Goal: Find specific page/section: Find specific page/section

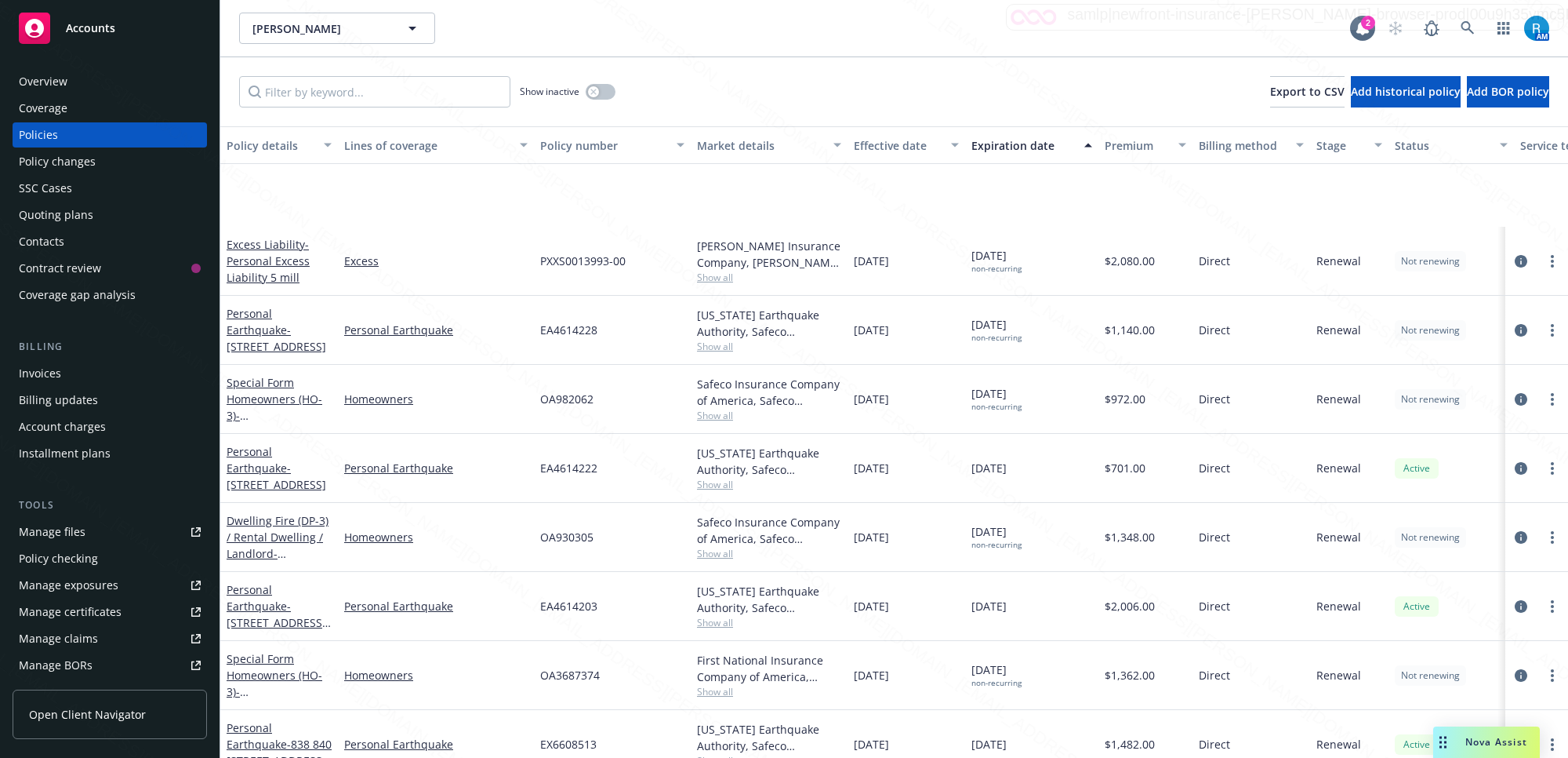
scroll to position [173, 0]
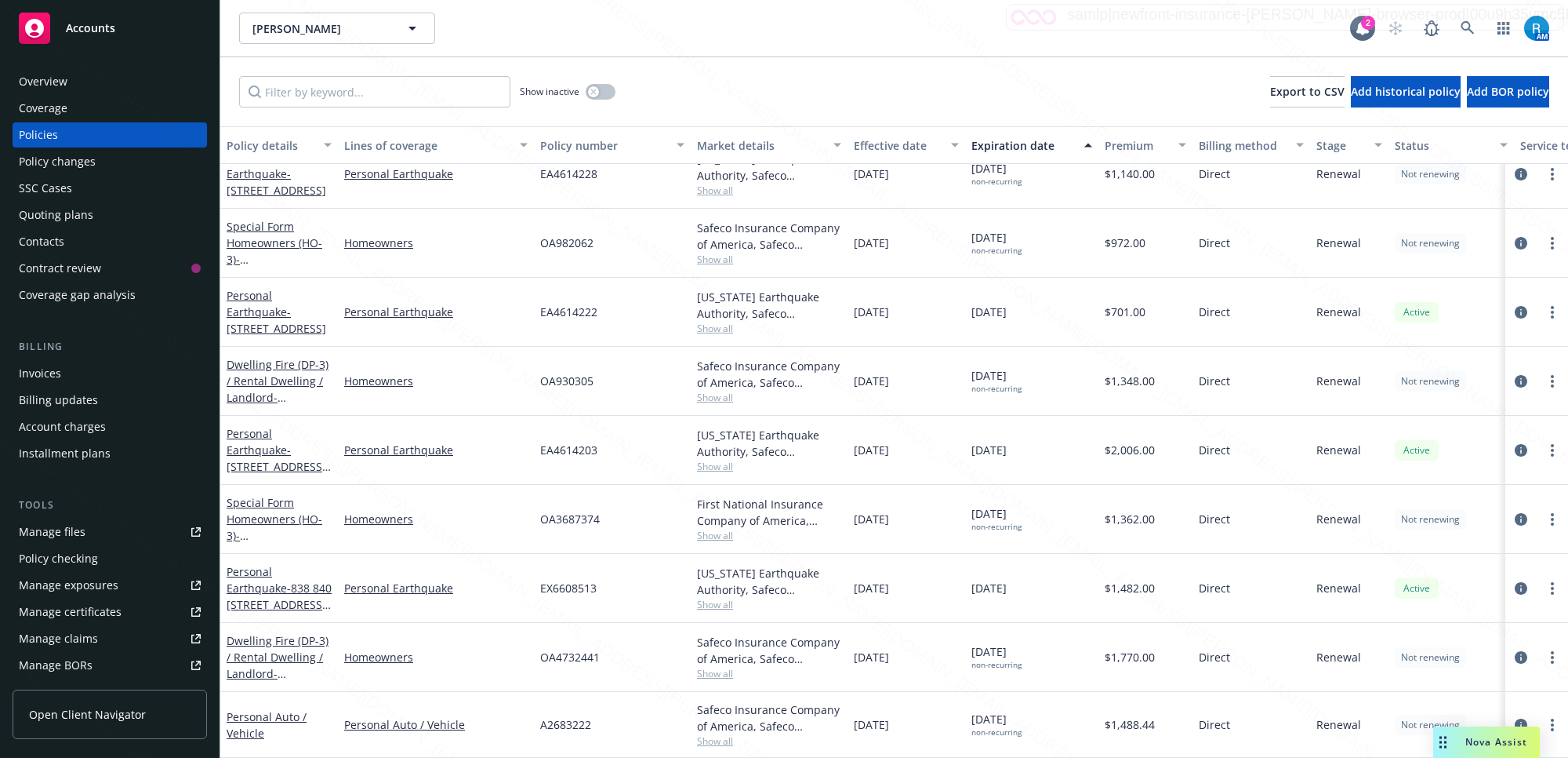
click at [723, 55] on div "[PERSON_NAME] [PERSON_NAME] 2 AM" at bounding box center [894, 28] width 1349 height 57
click at [582, 699] on div "A2683222" at bounding box center [612, 725] width 157 height 66
click at [604, 707] on div "A2683222" at bounding box center [612, 725] width 157 height 66
click at [559, 716] on span "A2683222" at bounding box center [565, 725] width 51 height 16
click at [1473, 26] on icon at bounding box center [1469, 28] width 14 height 14
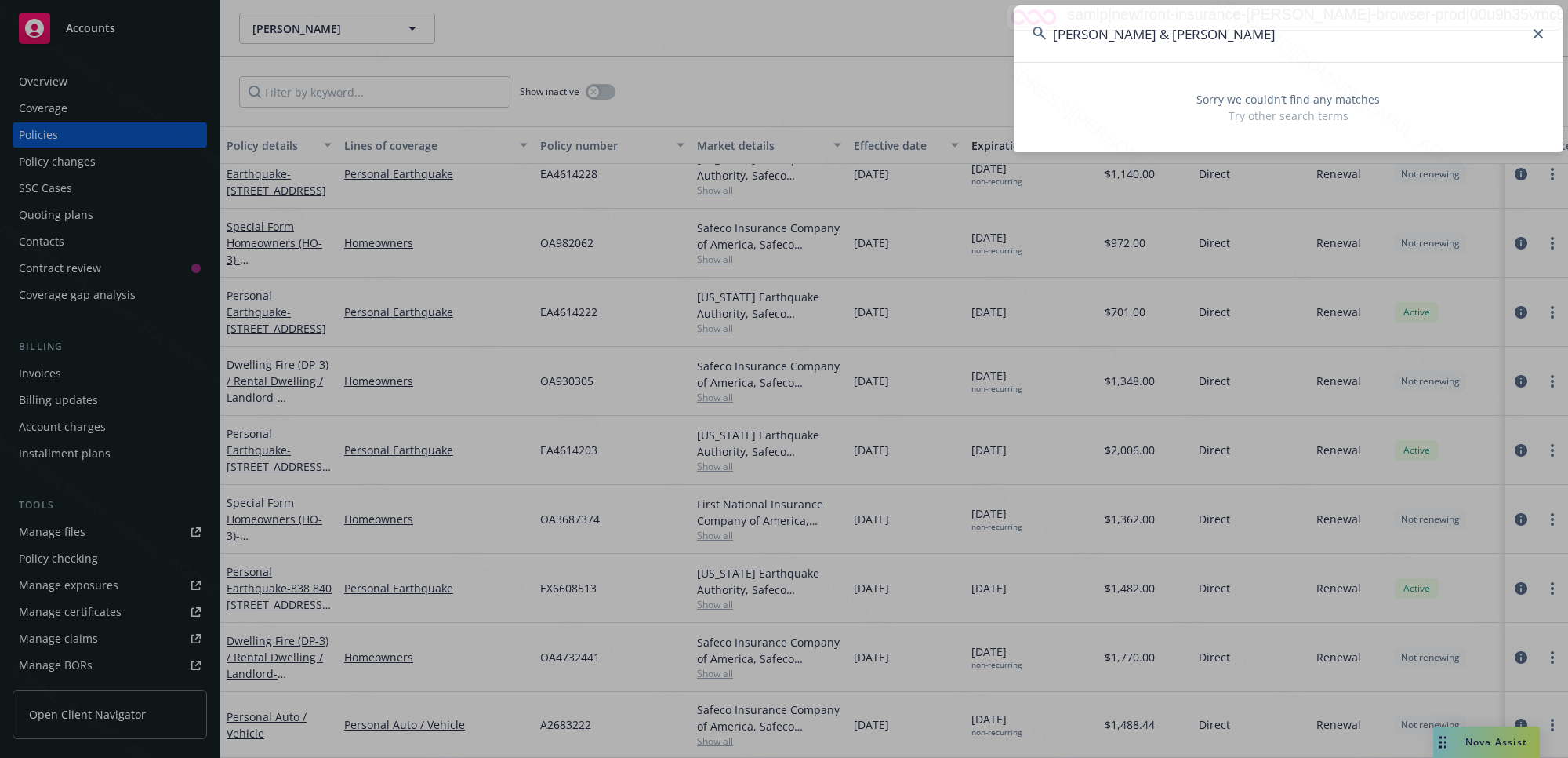
type input "[PERSON_NAME] & [PERSON_NAME]"
click at [1539, 35] on icon at bounding box center [1538, 33] width 9 height 9
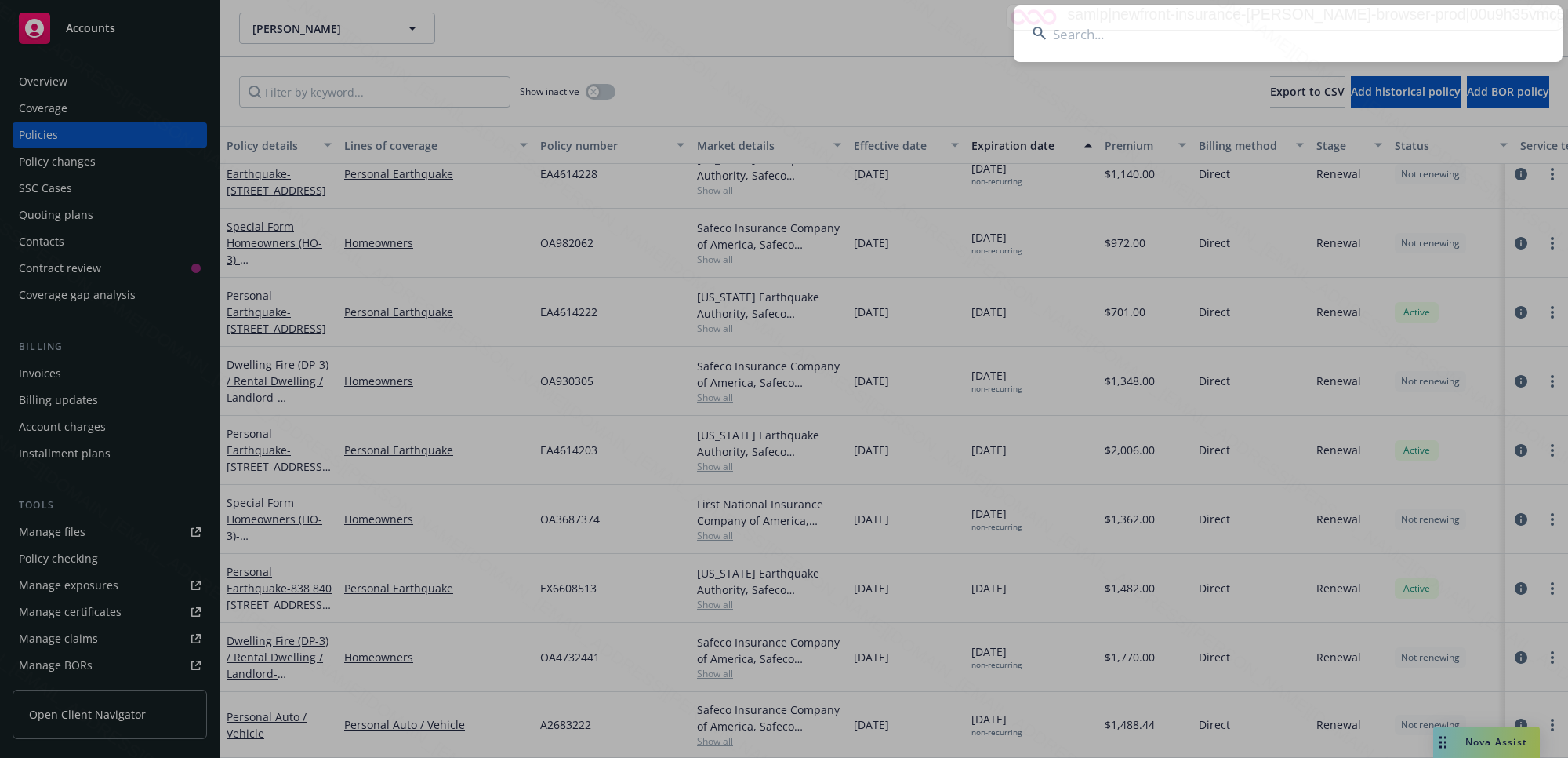
click at [1138, 38] on input at bounding box center [1289, 33] width 549 height 57
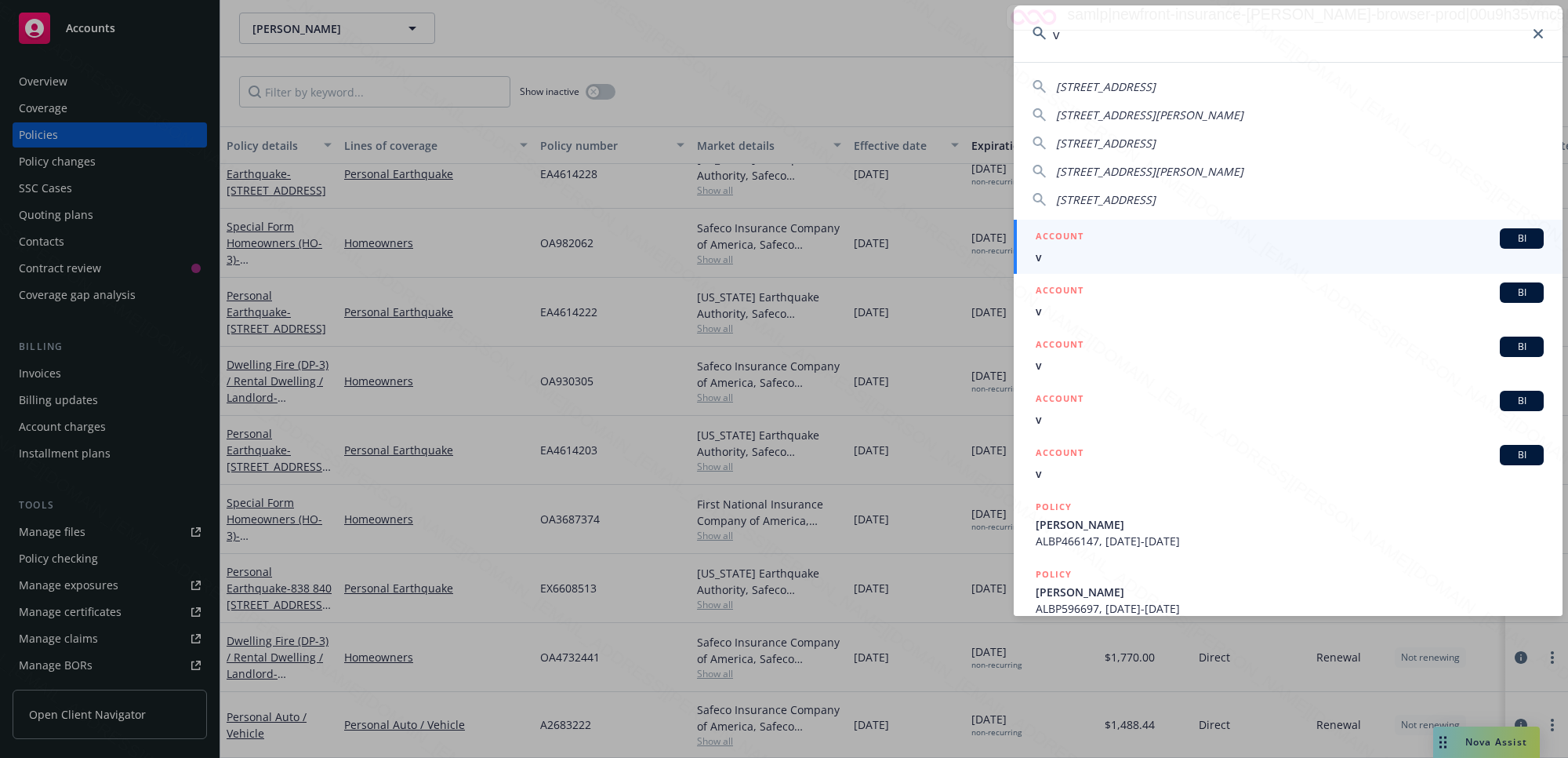
paste input "[PERSON_NAME] & [PERSON_NAME]"
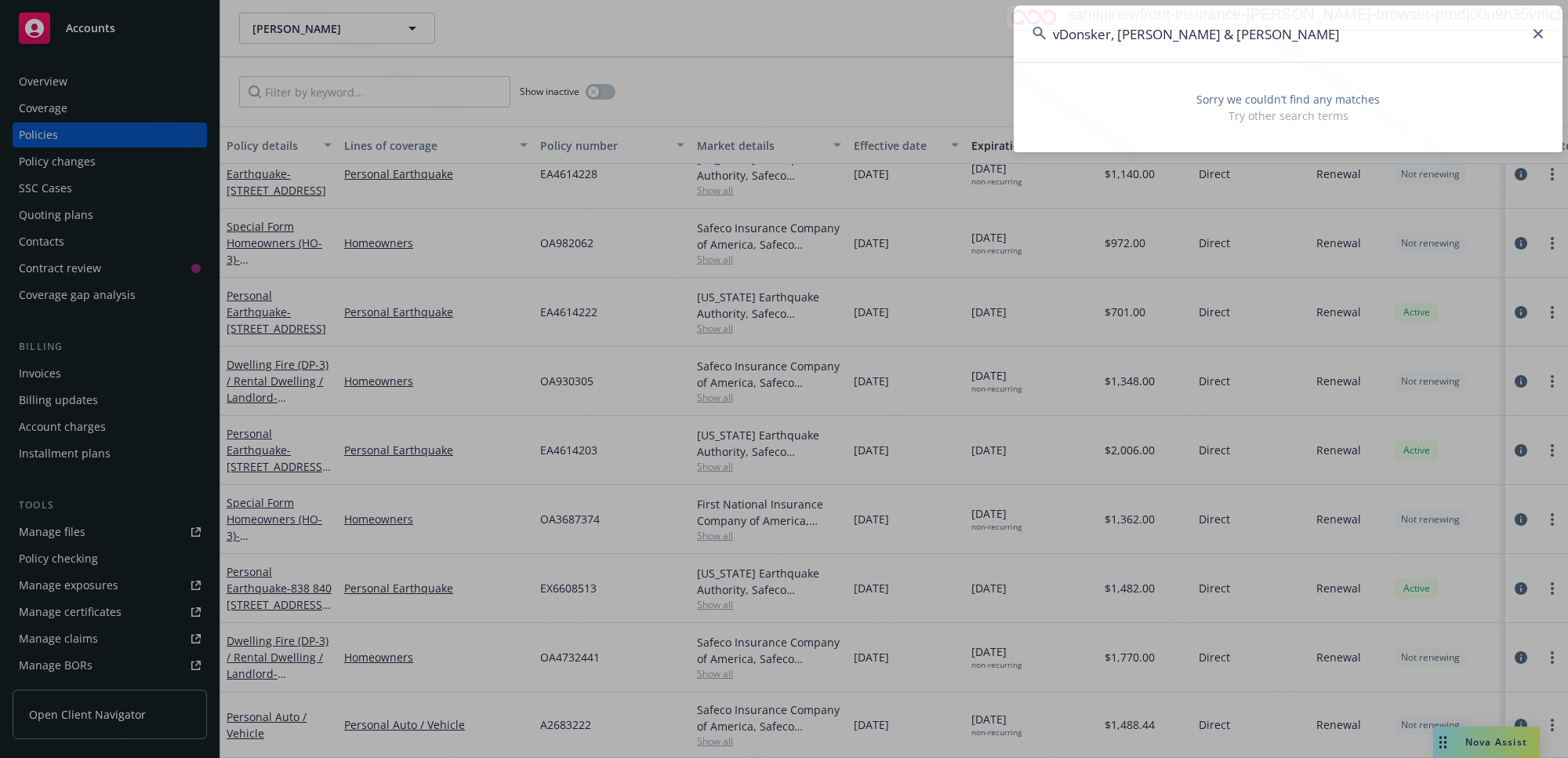
click at [1059, 33] on input "vDonsker, [PERSON_NAME] & [PERSON_NAME]" at bounding box center [1289, 33] width 549 height 57
click at [1245, 33] on input "[PERSON_NAME] & [PERSON_NAME]" at bounding box center [1289, 33] width 549 height 57
click at [1106, 39] on input "[PERSON_NAME] & [PERSON_NAME]" at bounding box center [1289, 33] width 549 height 57
drag, startPoint x: 1153, startPoint y: 36, endPoint x: 1231, endPoint y: 32, distance: 78.1
click at [1228, 32] on input "[PERSON_NAME] & [PERSON_NAME]" at bounding box center [1289, 33] width 549 height 57
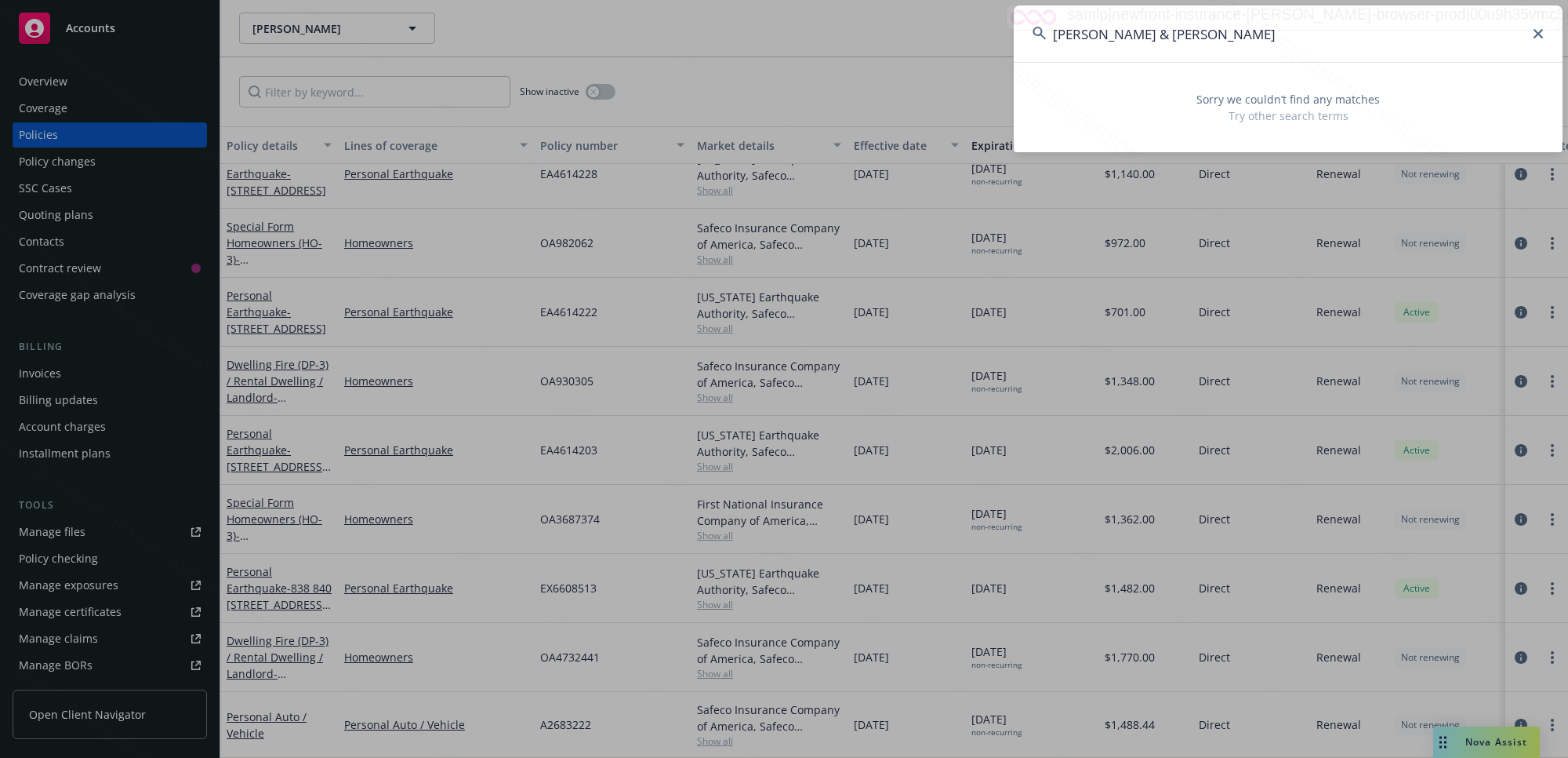
type input "[PERSON_NAME]"
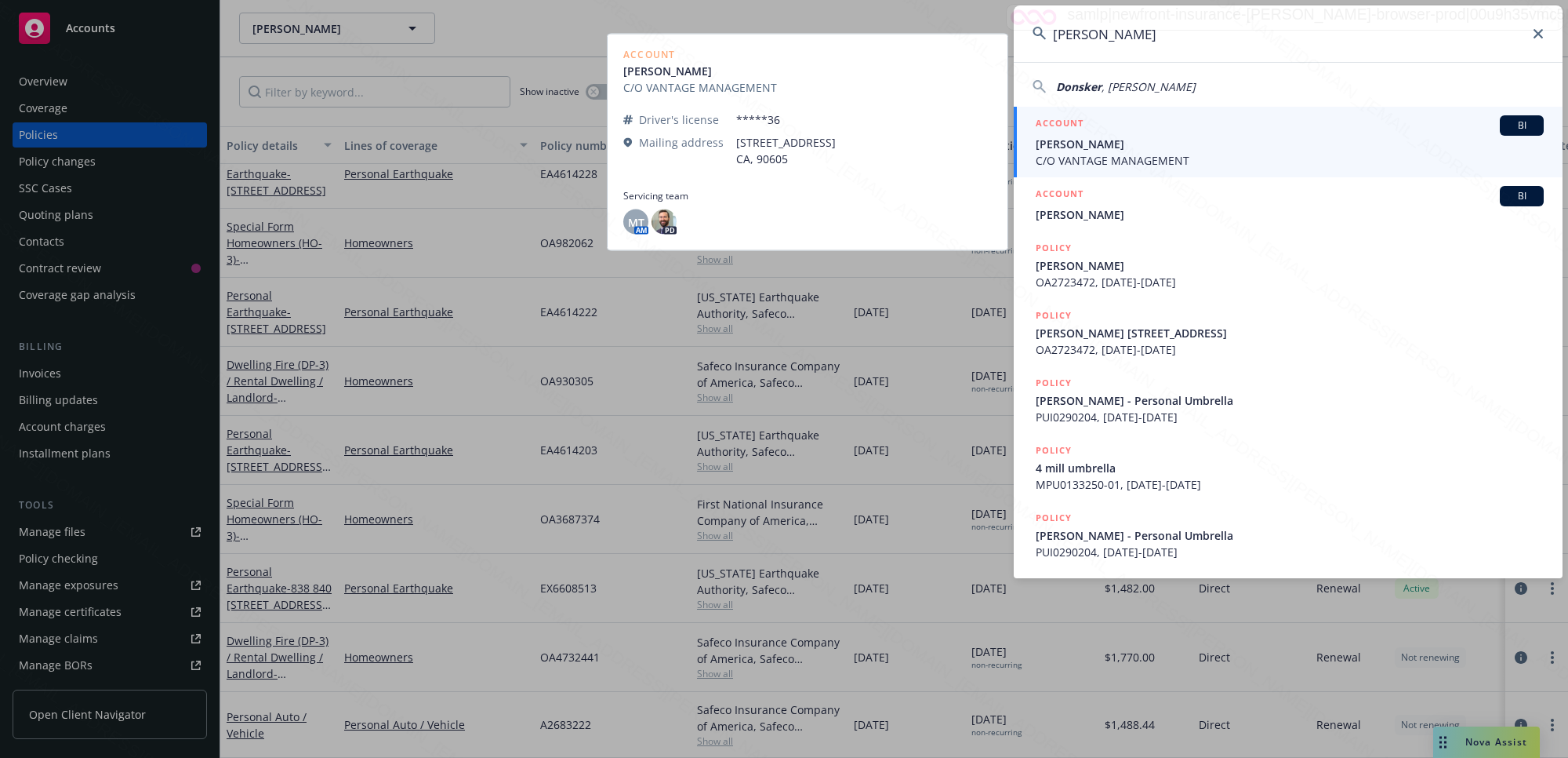
click at [1087, 134] on div "ACCOUNT BI" at bounding box center [1290, 126] width 509 height 21
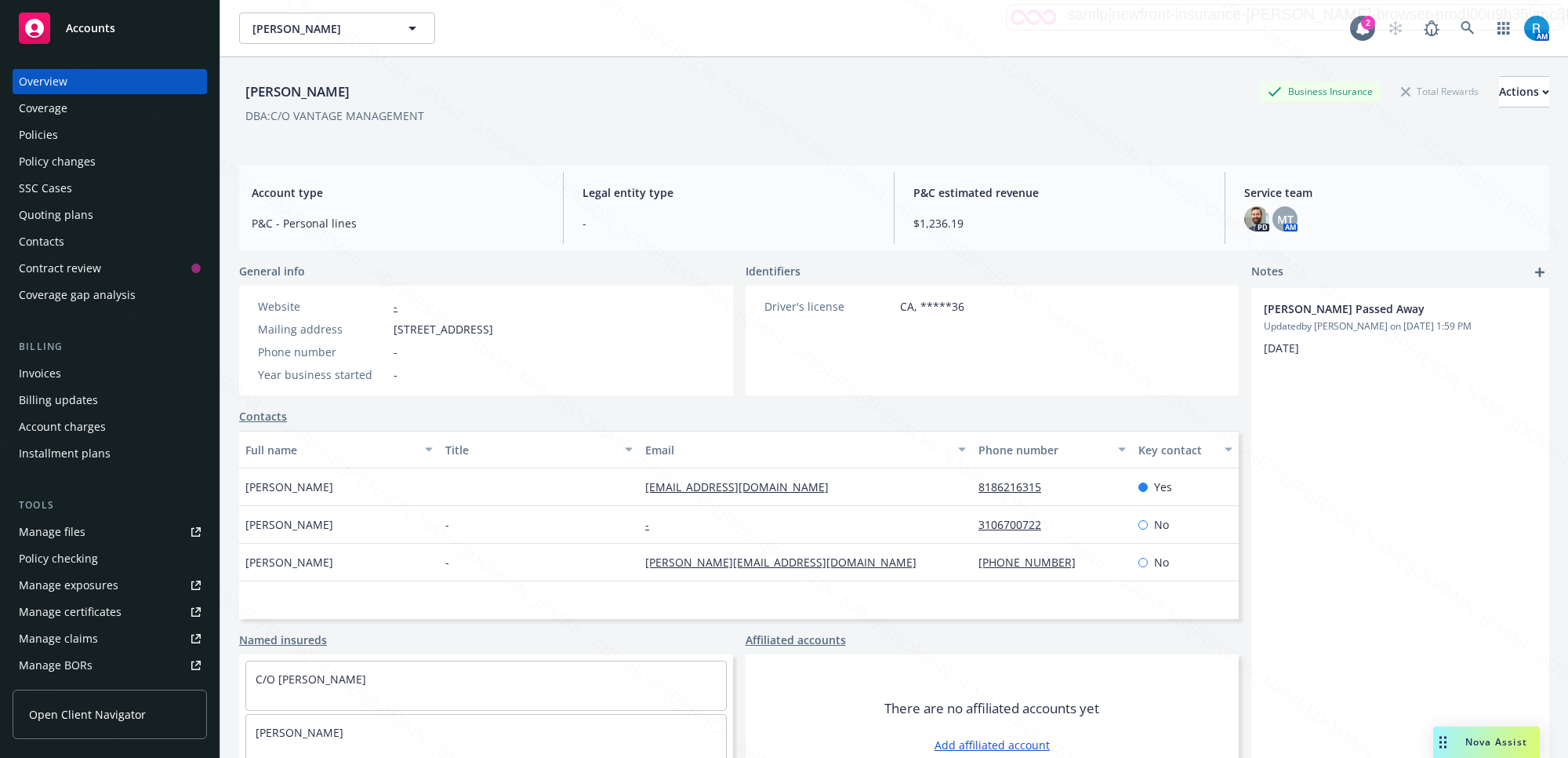
click at [88, 134] on div "Policies" at bounding box center [109, 135] width 182 height 25
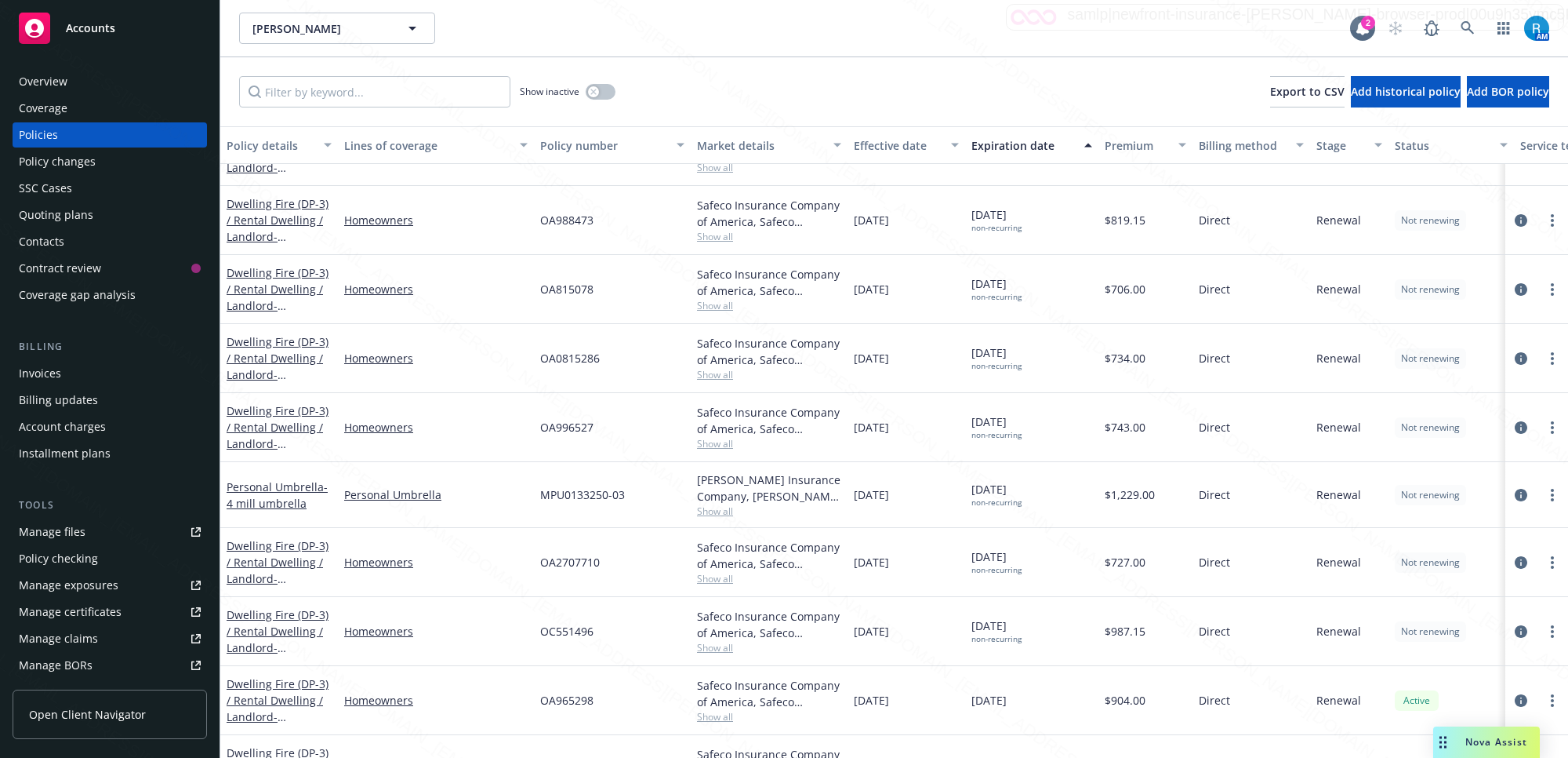
scroll to position [235, 0]
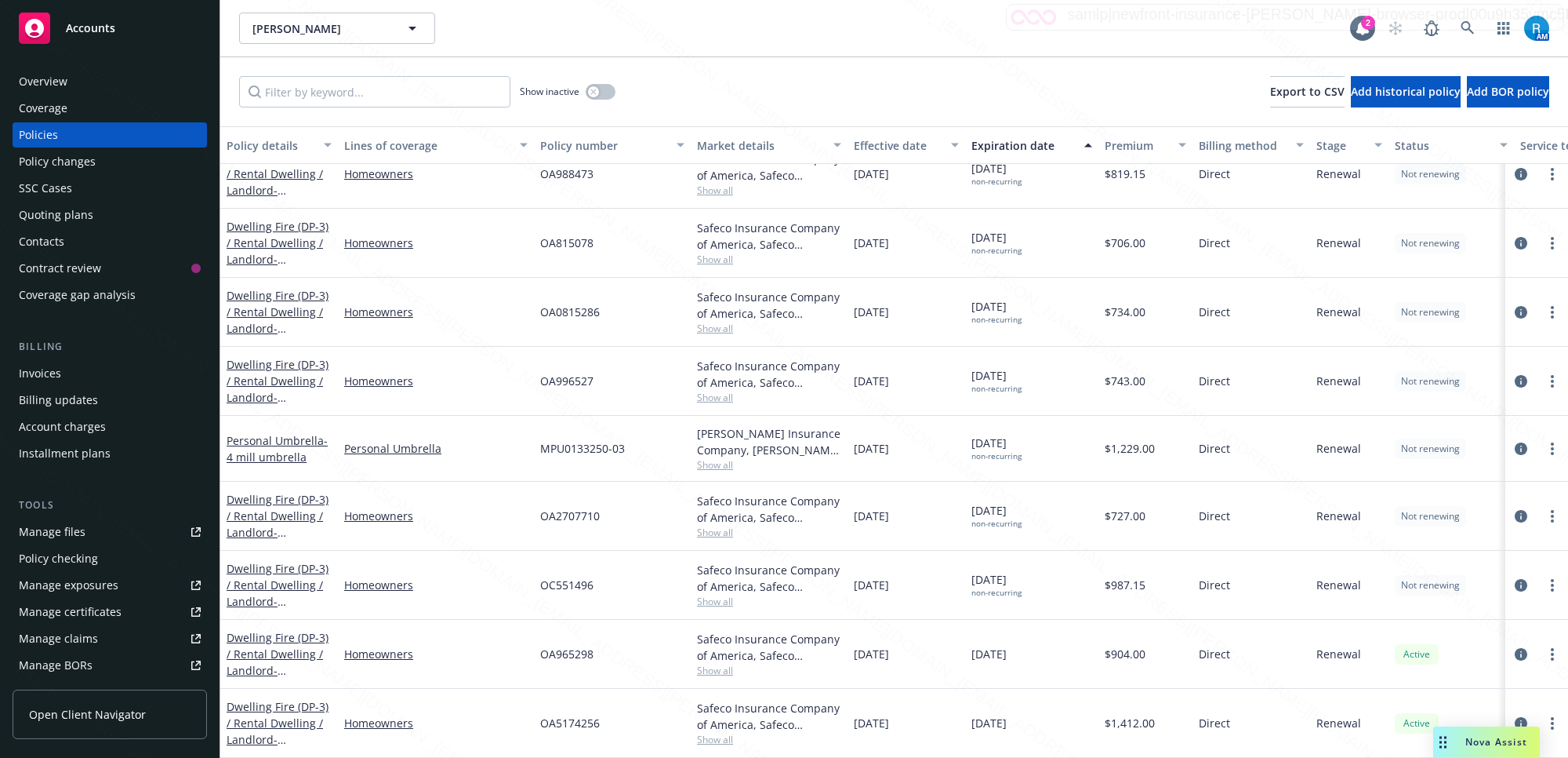
click at [67, 80] on div "Overview" at bounding box center [109, 81] width 182 height 25
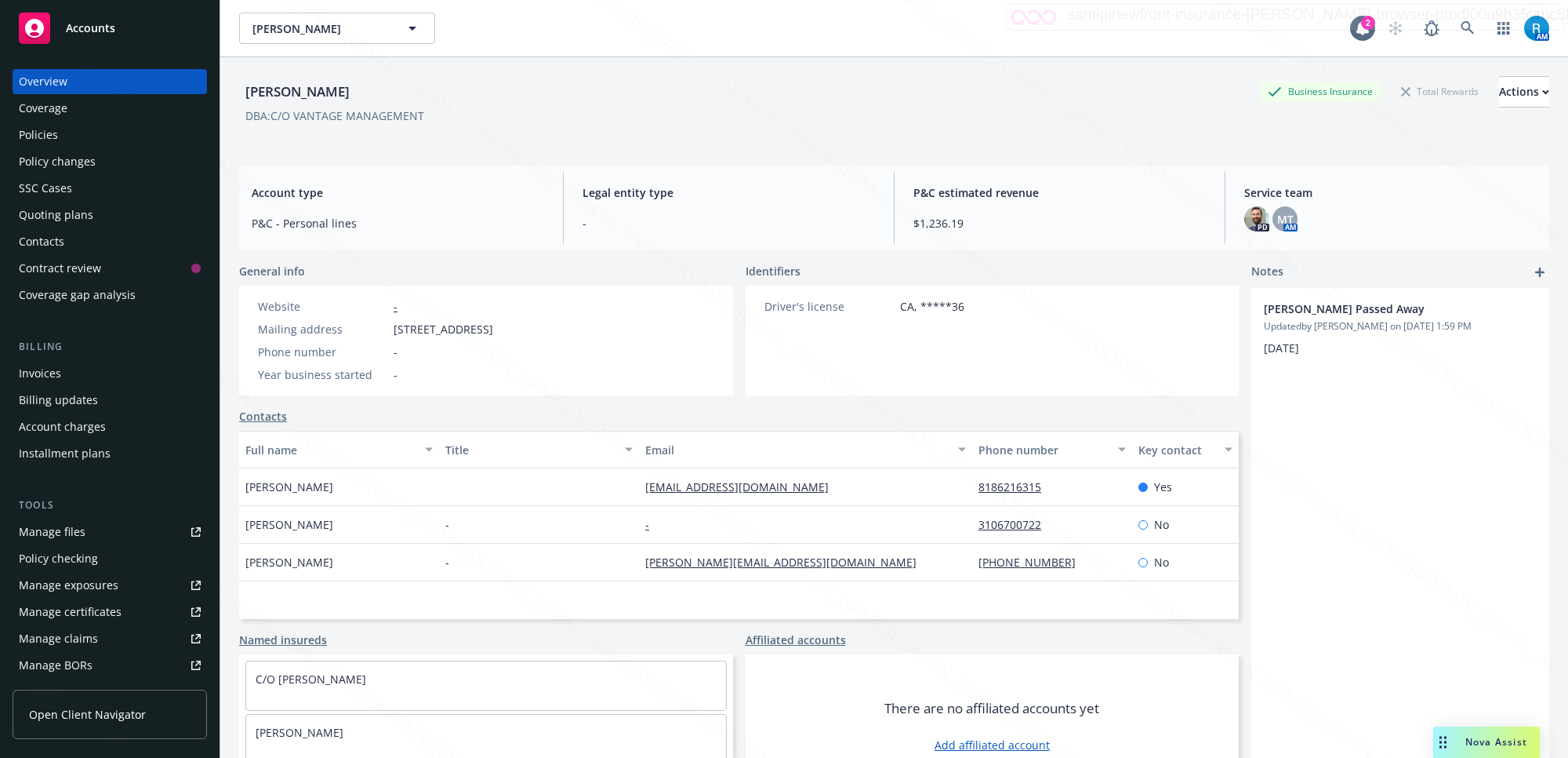
drag, startPoint x: 359, startPoint y: 90, endPoint x: 239, endPoint y: 88, distance: 120.0
click at [239, 88] on div "[PERSON_NAME] Business Insurance Total Rewards Actions" at bounding box center [894, 91] width 1311 height 32
copy div "[PERSON_NAME]"
click at [361, 95] on div "[PERSON_NAME] Business Insurance Total Rewards Actions" at bounding box center [894, 91] width 1311 height 32
drag, startPoint x: 345, startPoint y: 94, endPoint x: 229, endPoint y: 87, distance: 116.2
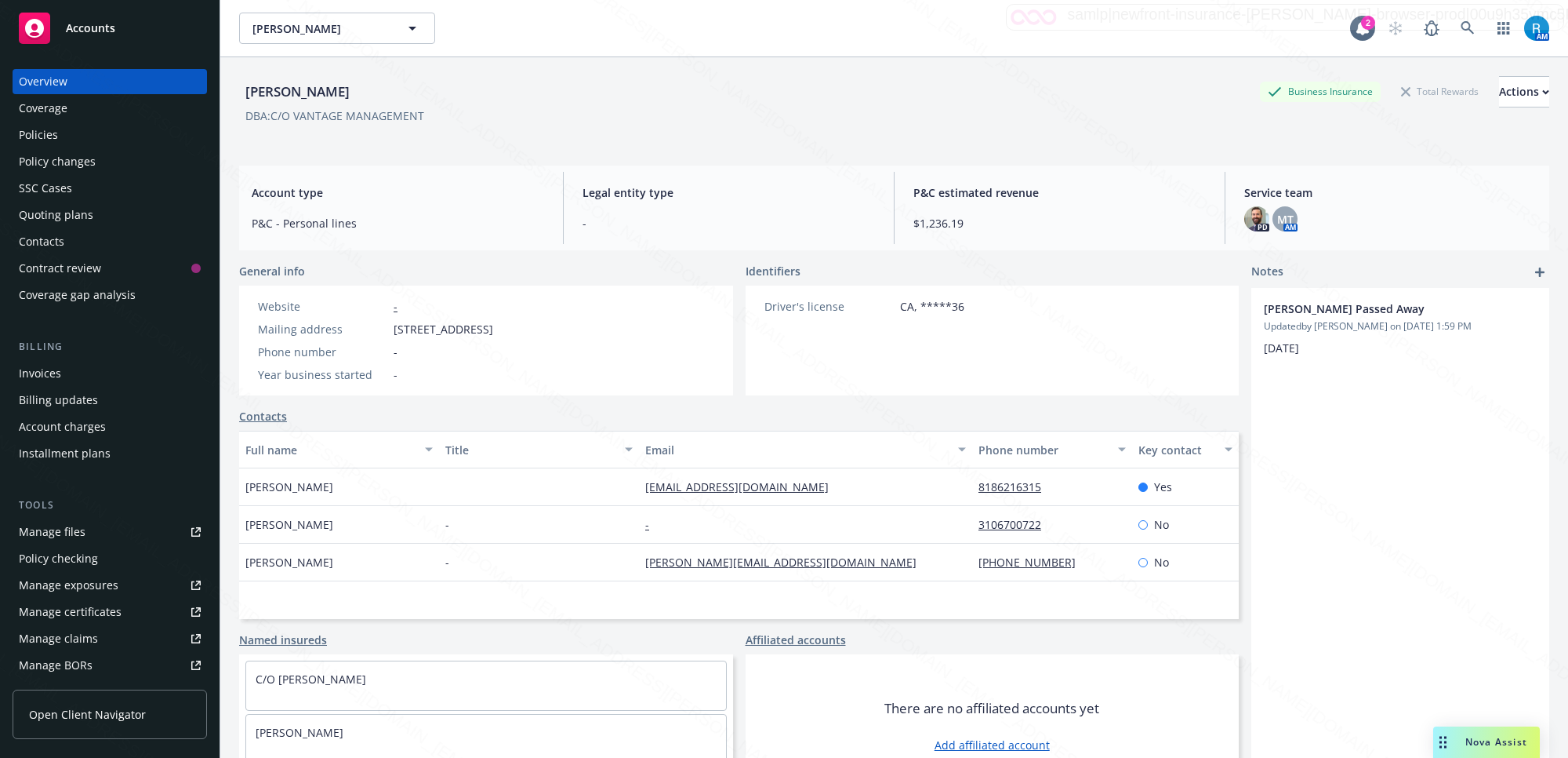
click at [229, 87] on div "[PERSON_NAME] Business Insurance Total Rewards Actions DBA: C/O VANTAGE MANAGEM…" at bounding box center [894, 435] width 1349 height 758
copy div "[PERSON_NAME]"
click at [61, 139] on div "Policies" at bounding box center [109, 135] width 182 height 25
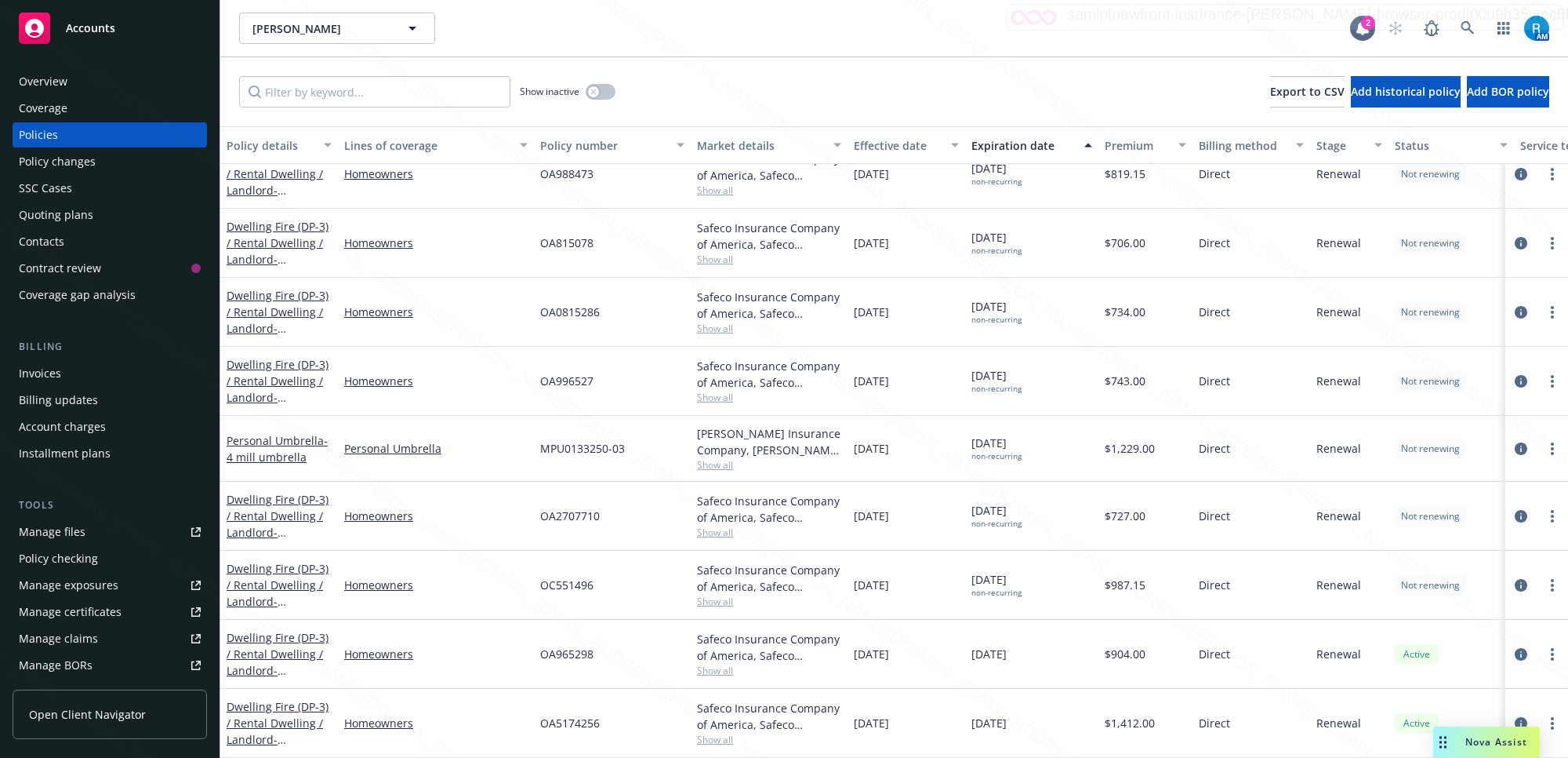
scroll to position [235, 0]
click at [29, 73] on div "Overview" at bounding box center [43, 81] width 49 height 25
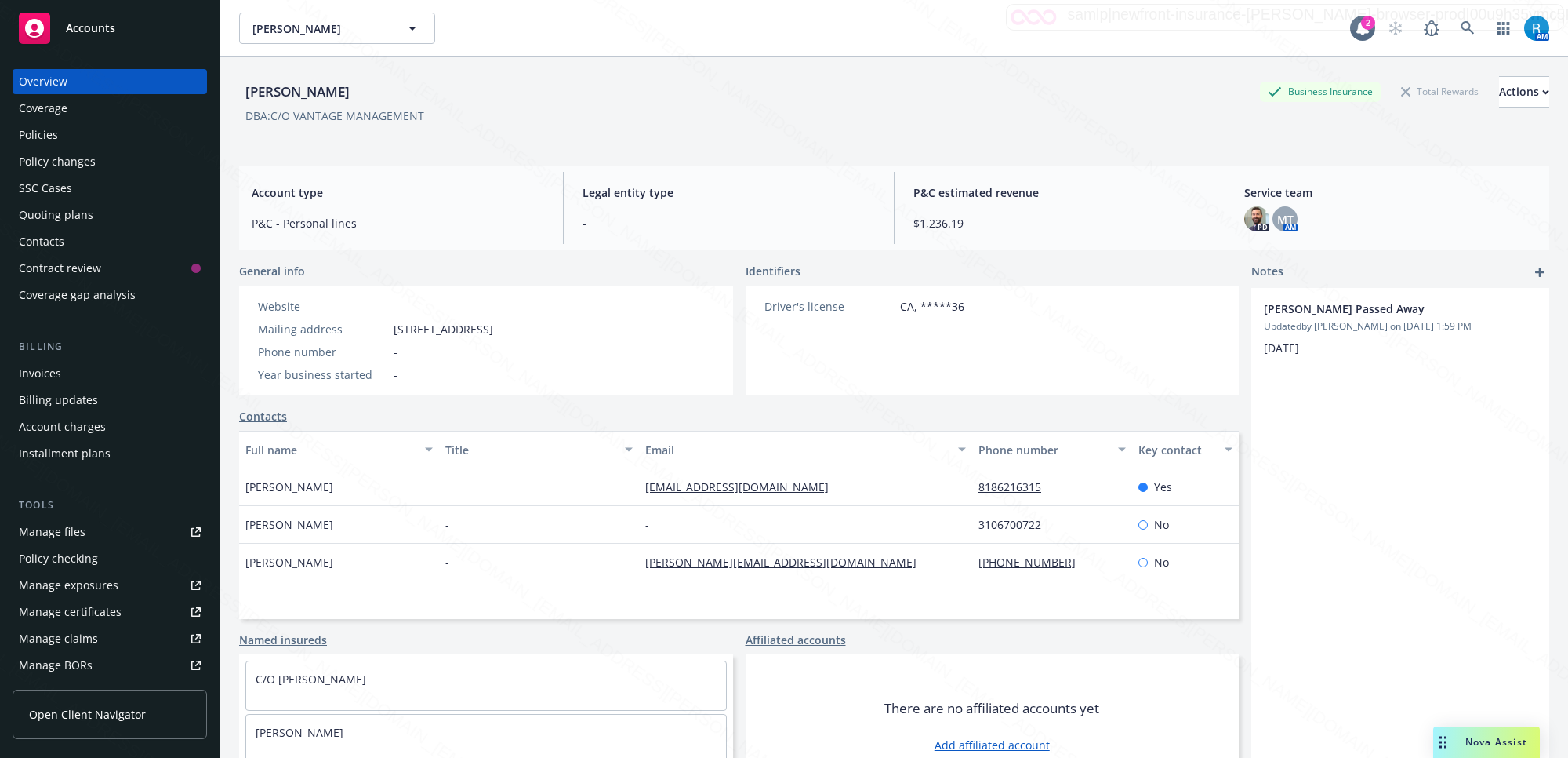
click at [359, 92] on div "[PERSON_NAME] Business Insurance Total Rewards Actions" at bounding box center [894, 91] width 1311 height 32
click at [296, 92] on div "[PERSON_NAME]" at bounding box center [297, 91] width 117 height 21
drag, startPoint x: 291, startPoint y: 91, endPoint x: 350, endPoint y: 89, distance: 59.0
click at [350, 89] on div "[PERSON_NAME]" at bounding box center [297, 91] width 117 height 21
copy div "Donsker"
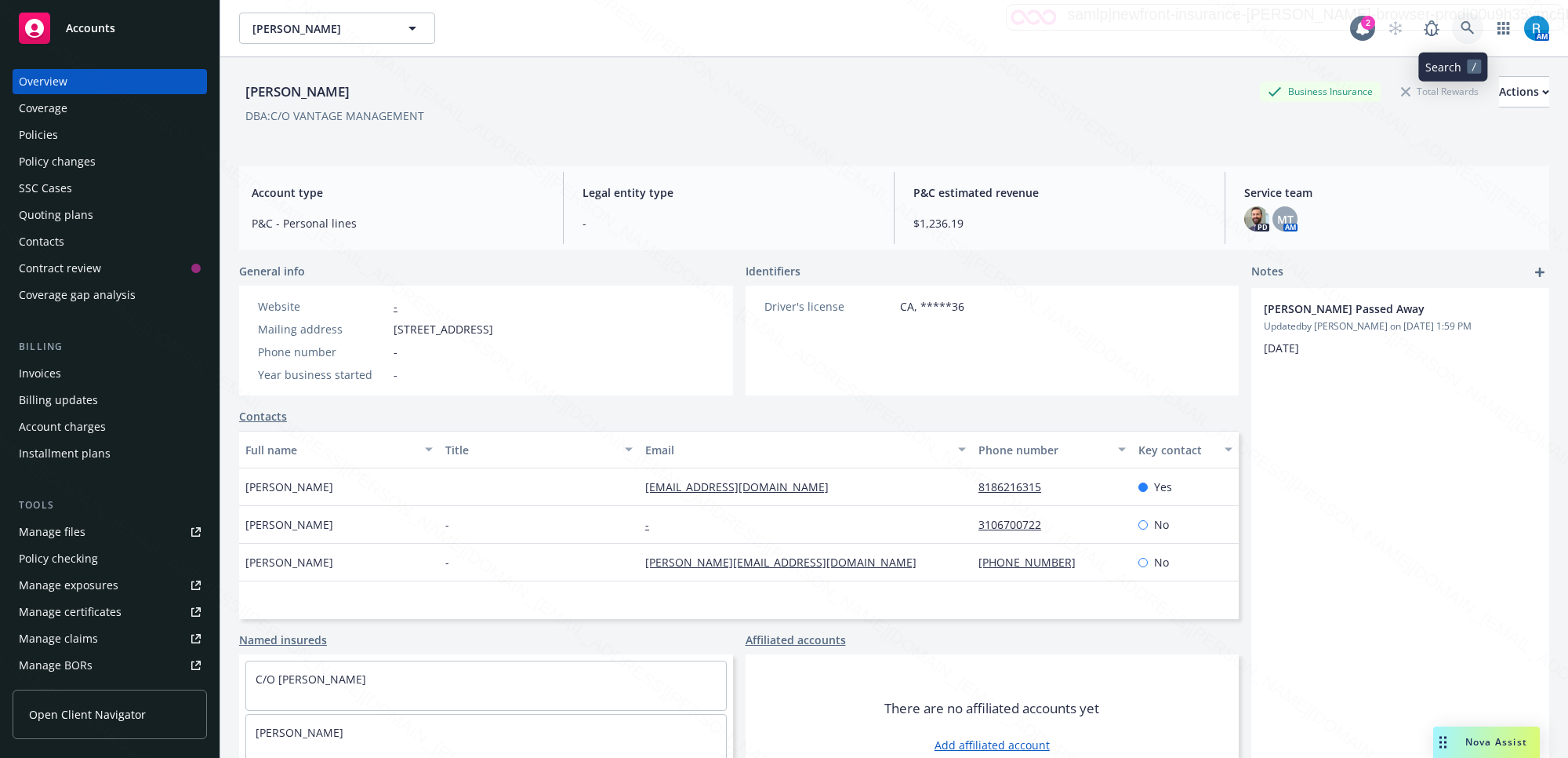
click at [1452, 29] on link at bounding box center [1468, 28] width 32 height 32
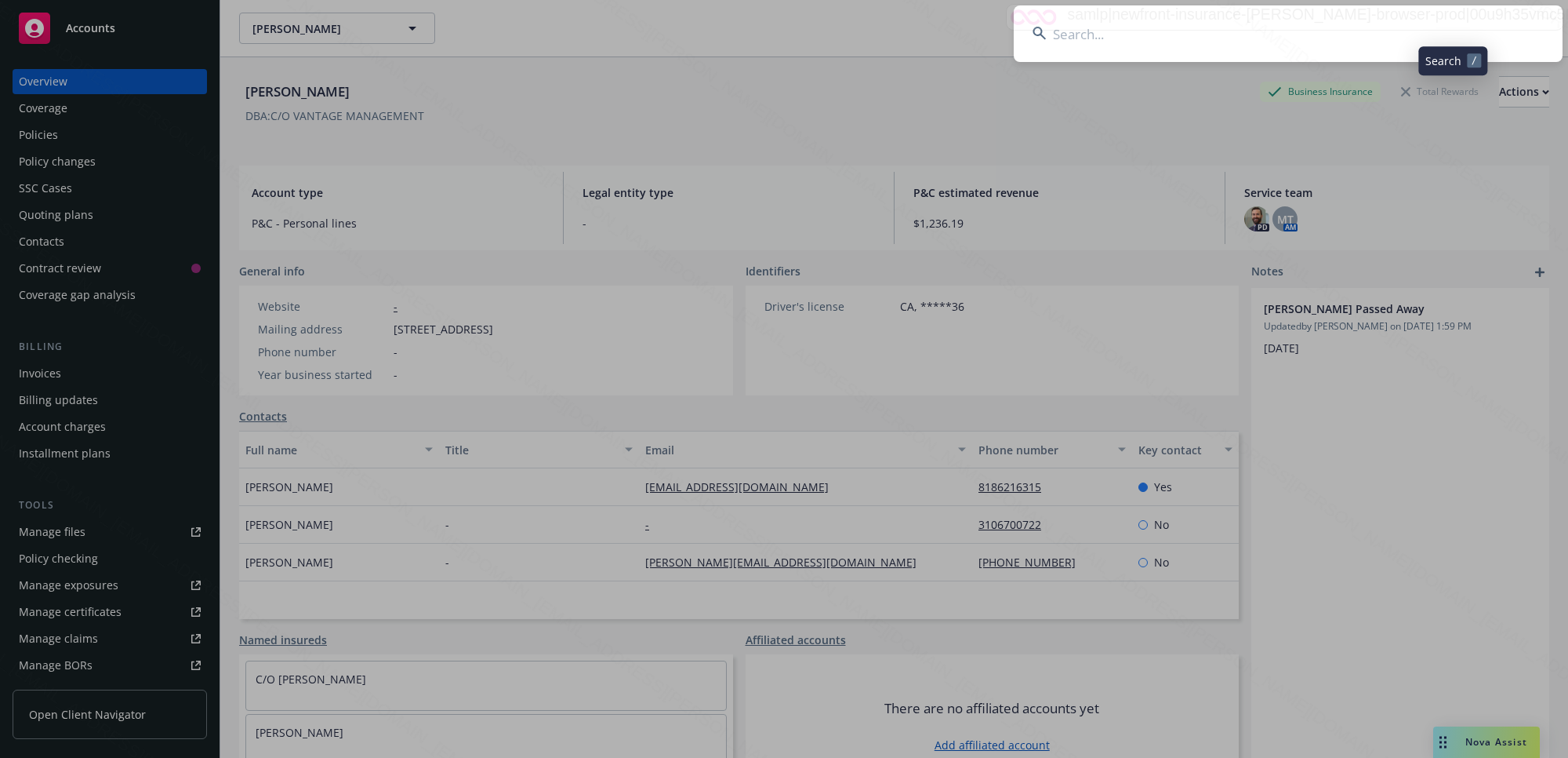
type input "EA4614222"
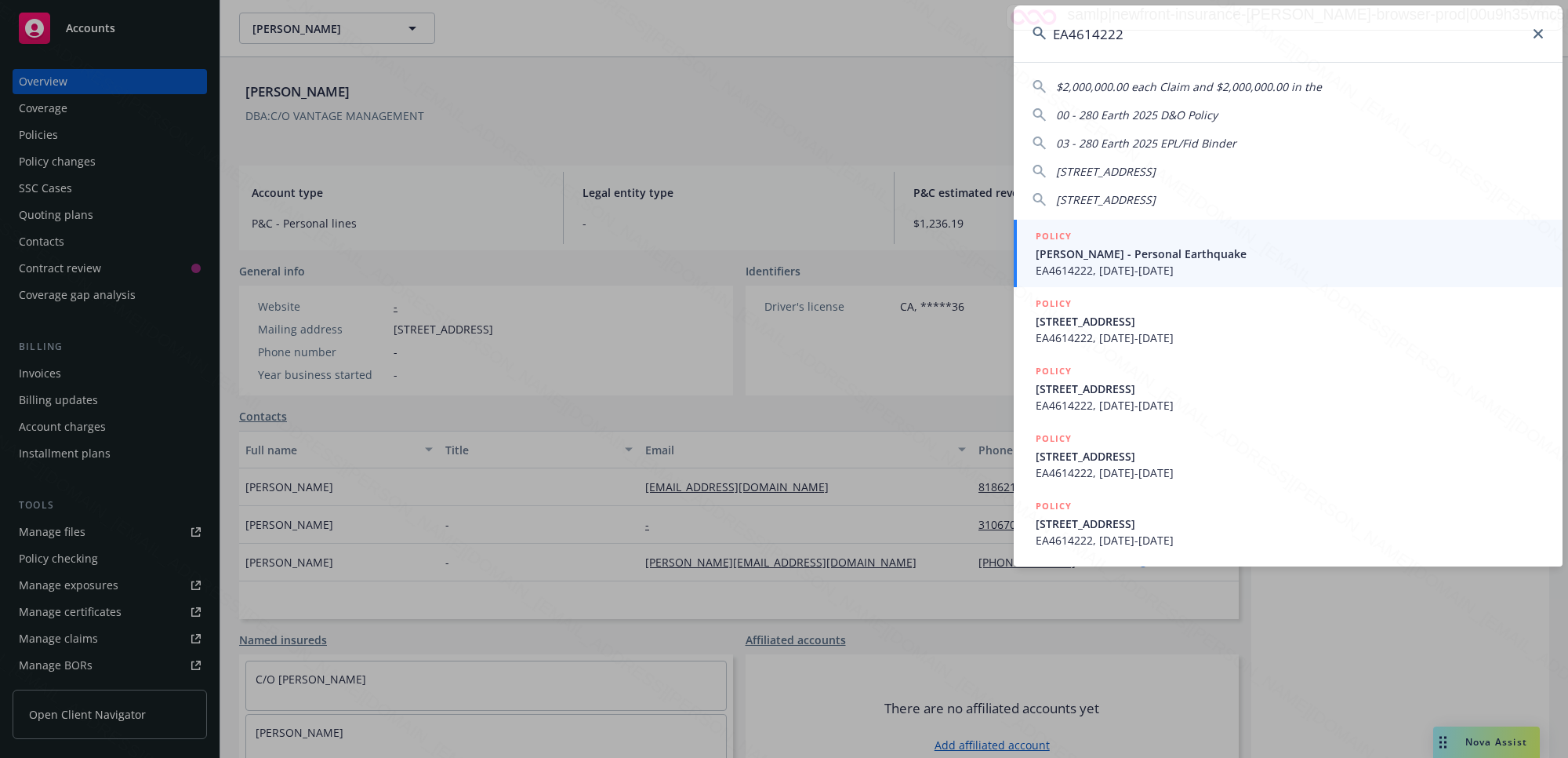
click at [1146, 265] on span "EA4614222, [DATE]-[DATE]" at bounding box center [1290, 270] width 509 height 16
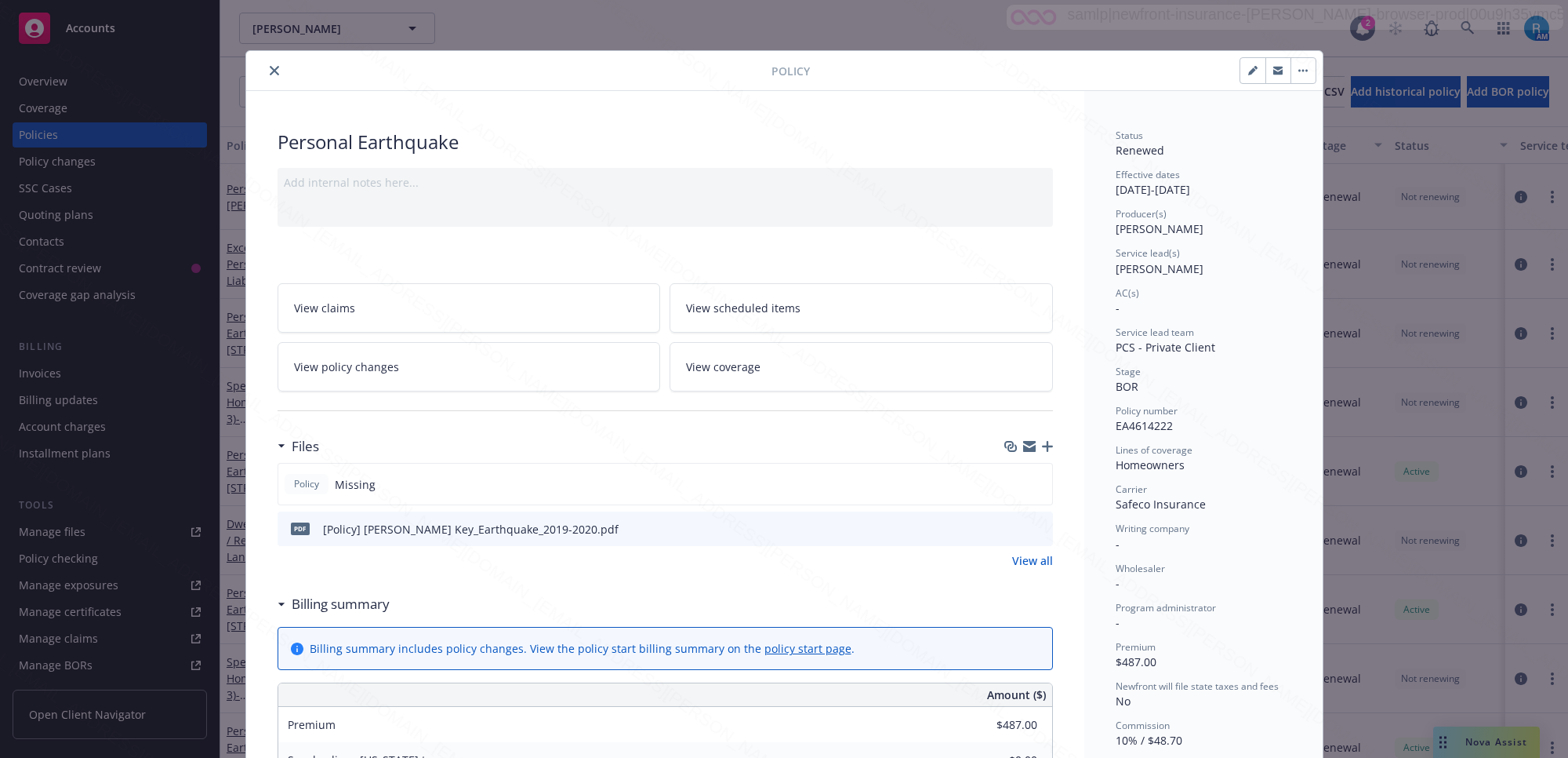
click at [270, 66] on icon "close" at bounding box center [275, 70] width 9 height 9
